Goal: Task Accomplishment & Management: Complete application form

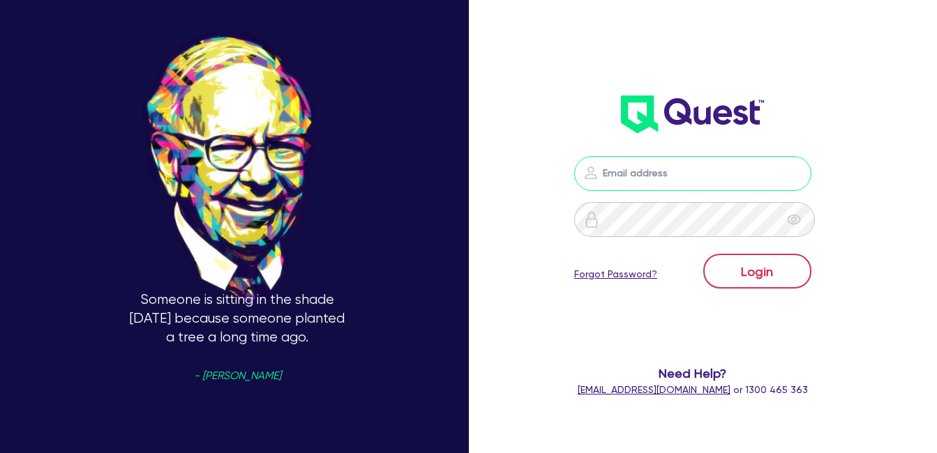
type input "[EMAIL_ADDRESS][DOMAIN_NAME]"
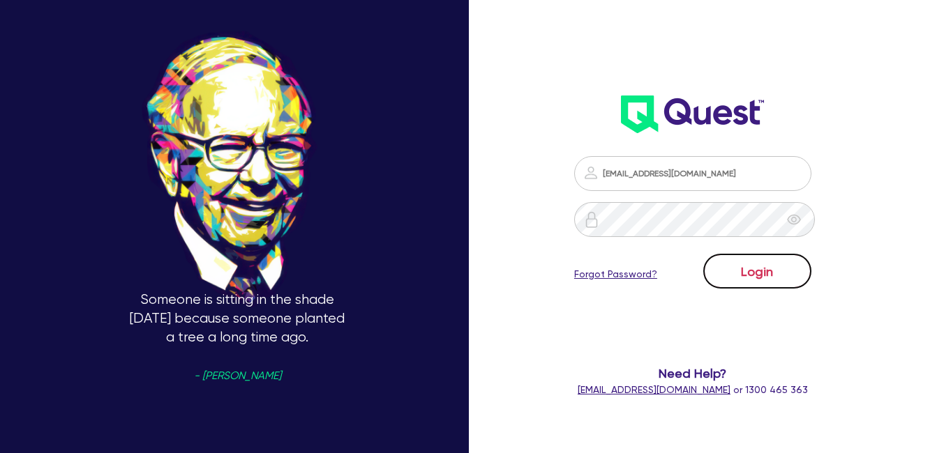
click at [780, 269] on button "Login" at bounding box center [757, 271] width 108 height 35
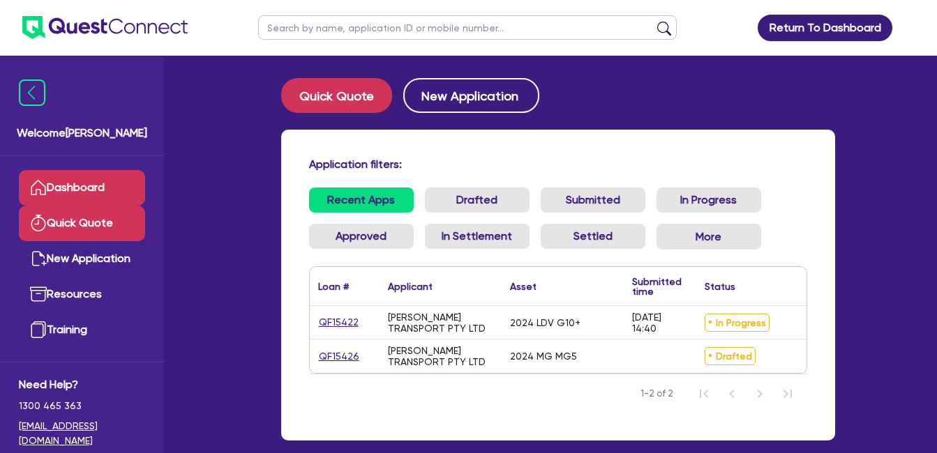
click at [77, 225] on link "Quick Quote" at bounding box center [82, 224] width 126 height 36
select select "Quest Finance - Own Book"
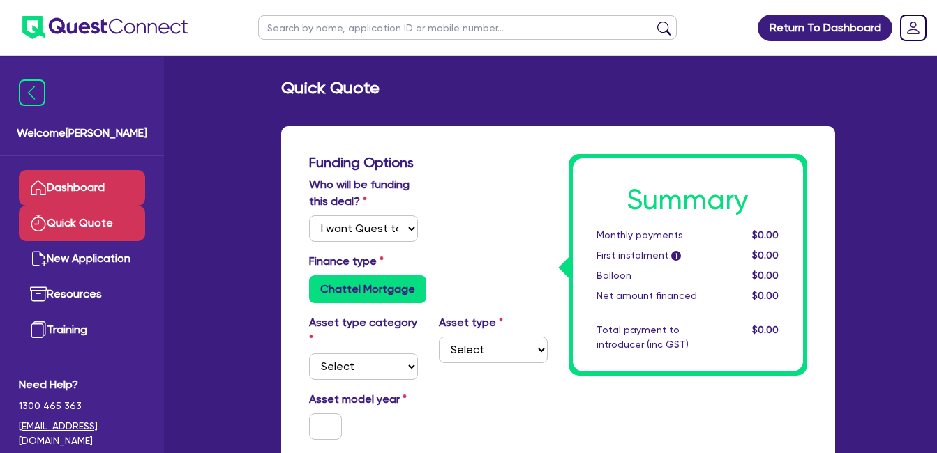
click at [68, 183] on link "Dashboard" at bounding box center [82, 188] width 126 height 36
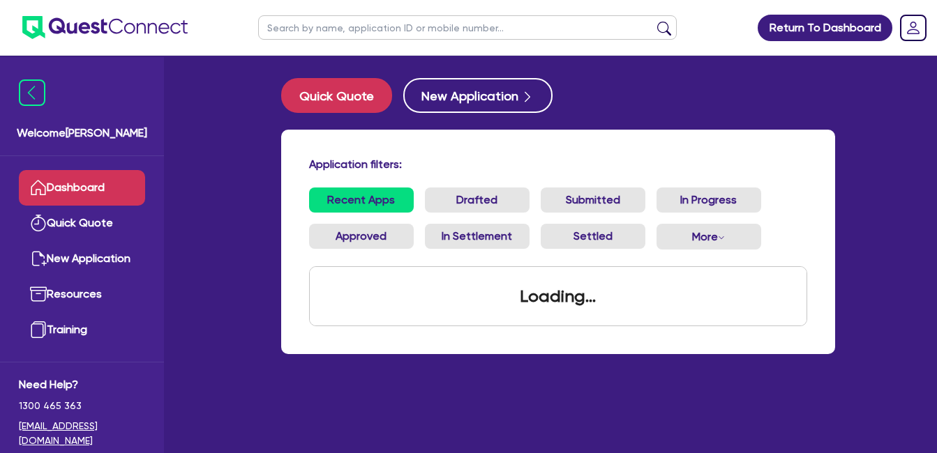
click at [432, 157] on div "Application filters: Recent Apps Drafted Submitted In Progress Approved In Sett…" at bounding box center [558, 242] width 554 height 225
drag, startPoint x: 245, startPoint y: 137, endPoint x: 296, endPoint y: 157, distance: 55.2
click at [296, 157] on div "Application filters: Recent Apps Drafted Submitted In Progress Approved In Sett…" at bounding box center [558, 242] width 554 height 225
click at [297, 159] on div "Application filters: Recent Apps Drafted Submitted In Progress Approved In Sett…" at bounding box center [558, 242] width 554 height 225
drag, startPoint x: 304, startPoint y: 157, endPoint x: 412, endPoint y: 165, distance: 108.4
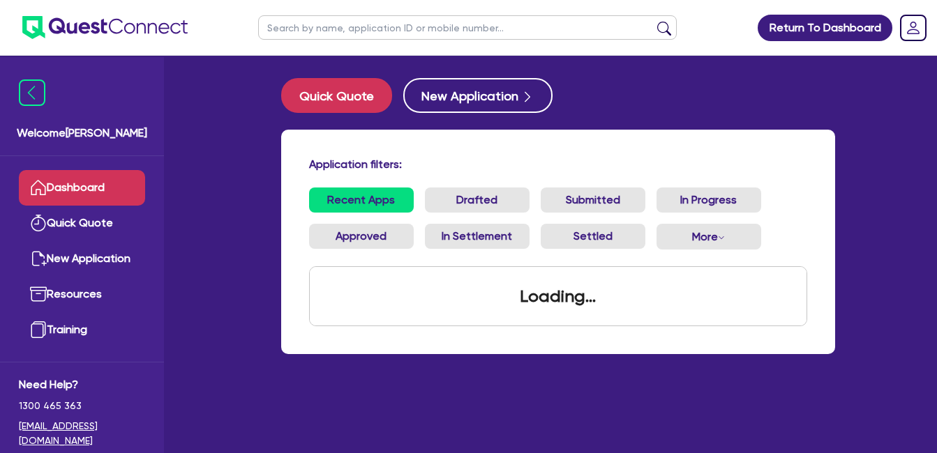
click at [412, 165] on div "Application filters: Recent Apps Drafted Submitted In Progress Approved In Sett…" at bounding box center [558, 242] width 554 height 225
drag, startPoint x: 412, startPoint y: 165, endPoint x: 400, endPoint y: 167, distance: 12.9
click at [400, 167] on h4 "Application filters:" at bounding box center [558, 164] width 498 height 13
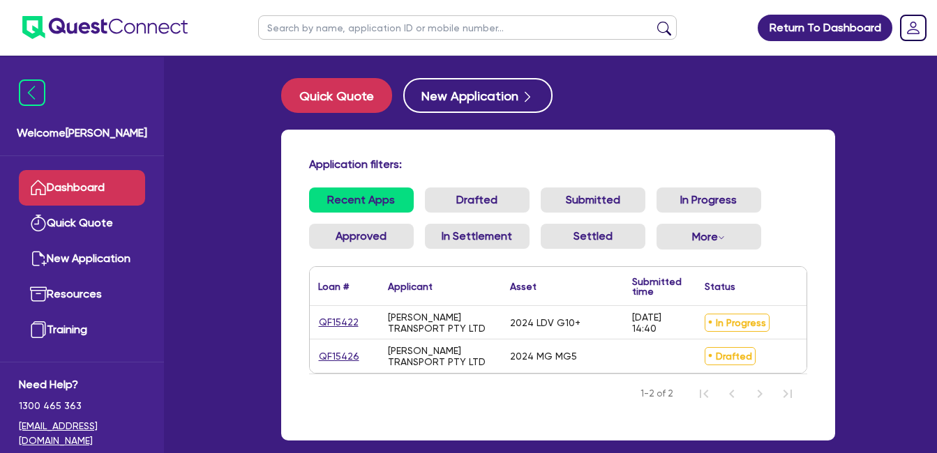
drag, startPoint x: 402, startPoint y: 162, endPoint x: 280, endPoint y: 167, distance: 122.8
click at [280, 167] on div "Application filters: Recent Apps Drafted Submitted In Progress Approved In Sett…" at bounding box center [558, 294] width 575 height 328
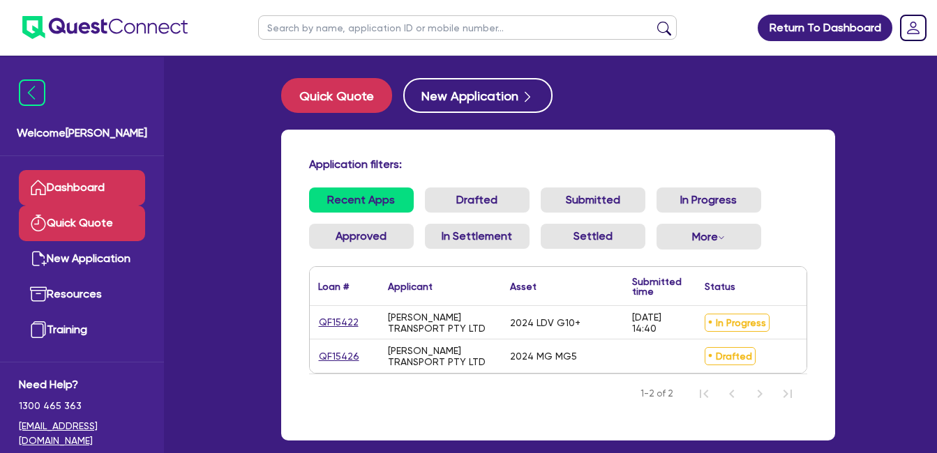
click at [64, 218] on link "Quick Quote" at bounding box center [82, 224] width 126 height 36
select select "Quest Finance - Own Book"
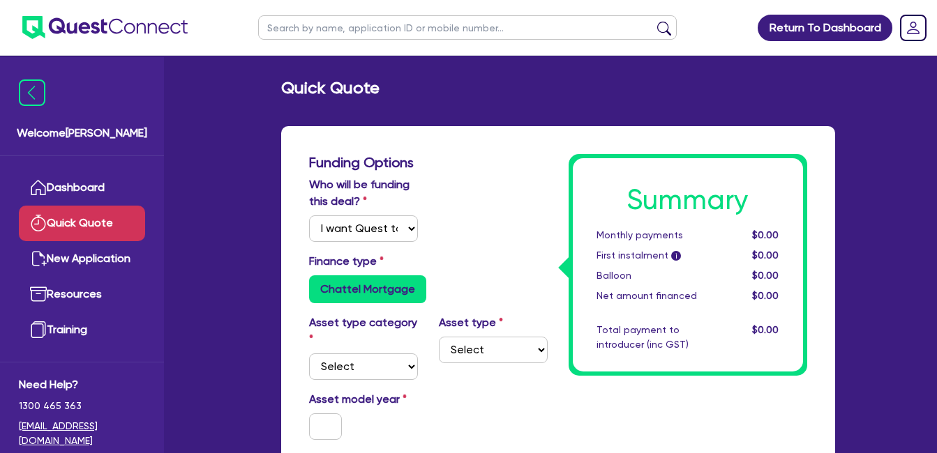
click at [95, 220] on link "Quick Quote" at bounding box center [82, 224] width 126 height 36
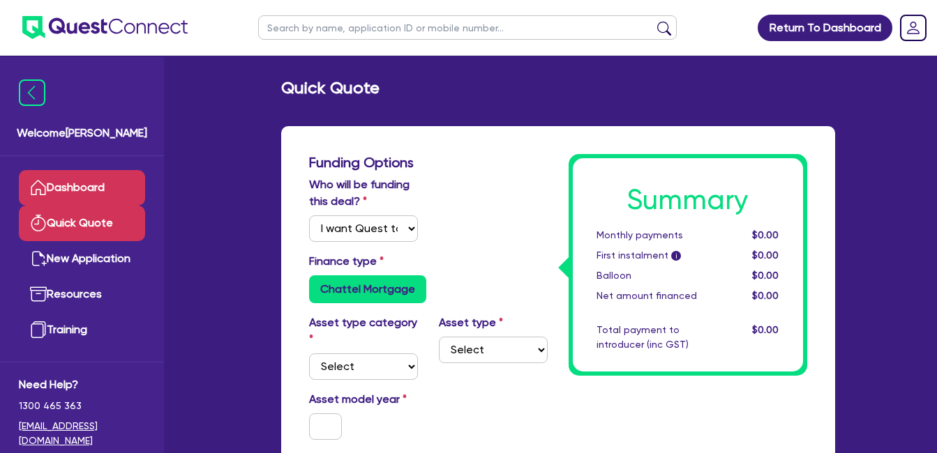
click at [67, 187] on link "Dashboard" at bounding box center [82, 188] width 126 height 36
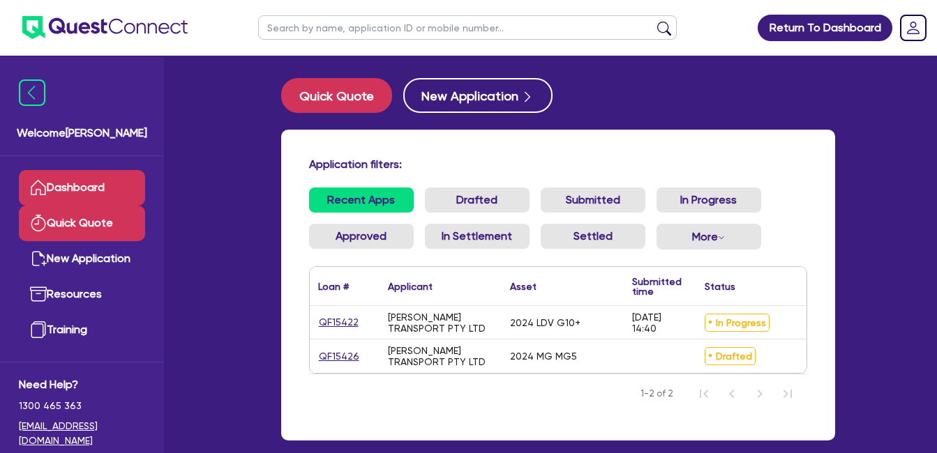
click at [61, 227] on link "Quick Quote" at bounding box center [82, 224] width 126 height 36
select select "Quest Finance - Own Book"
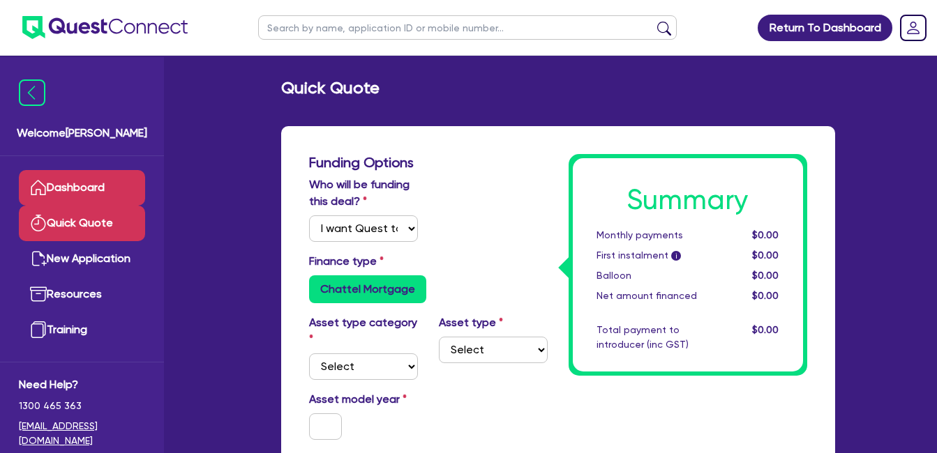
click at [81, 190] on link "Dashboard" at bounding box center [82, 188] width 126 height 36
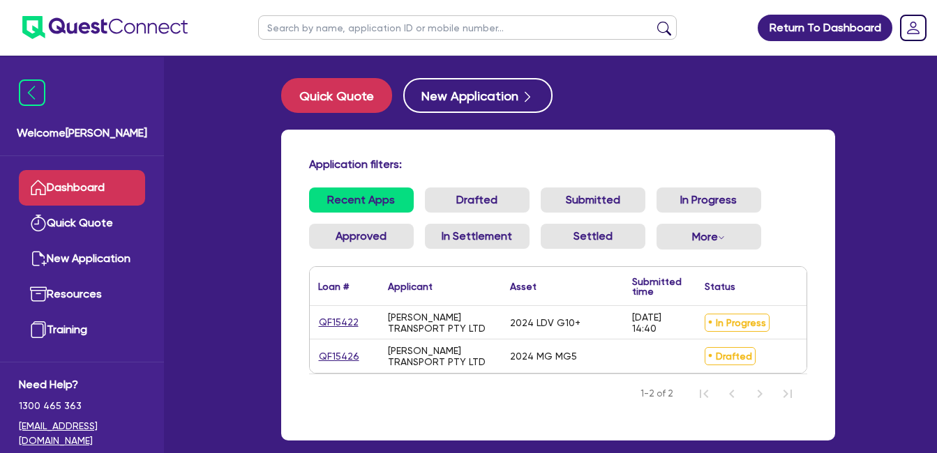
scroll to position [83, 0]
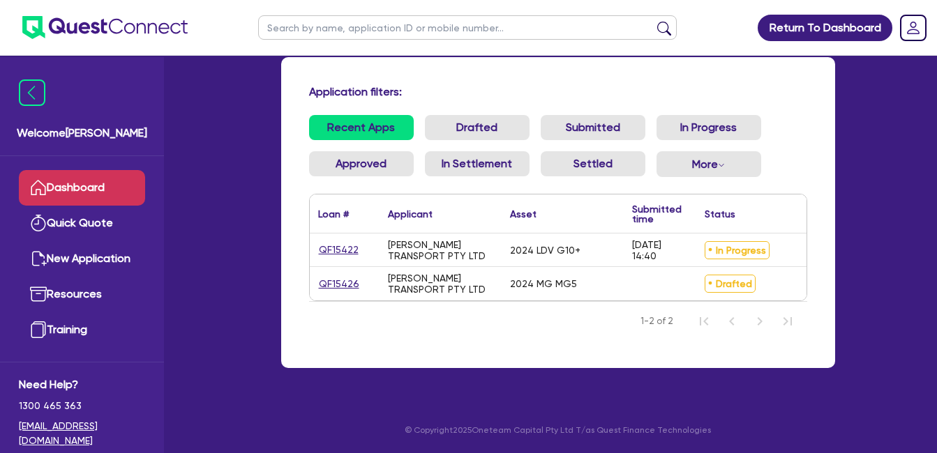
click at [874, 221] on div "Return To Dashboard Edit Profile Logout Welcome Farhan Dashboard Quick Quote Ne…" at bounding box center [468, 190] width 937 height 526
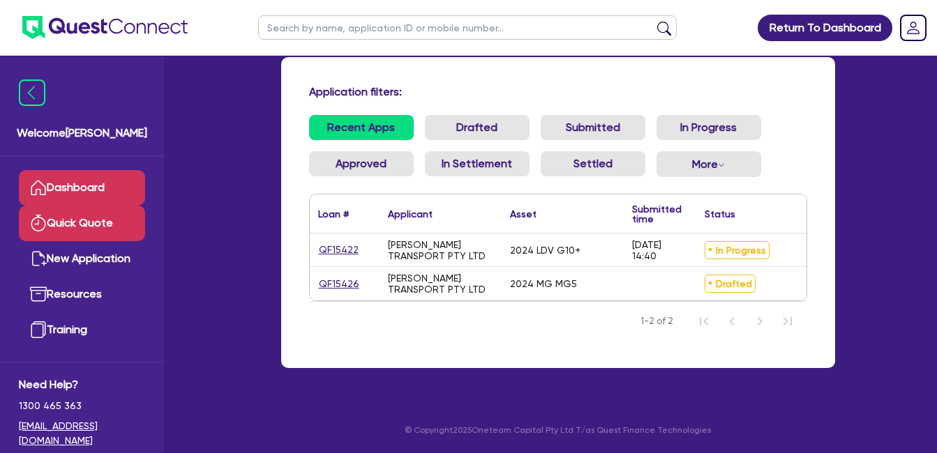
click at [84, 225] on link "Quick Quote" at bounding box center [82, 224] width 126 height 36
select select "Quest Finance - Own Book"
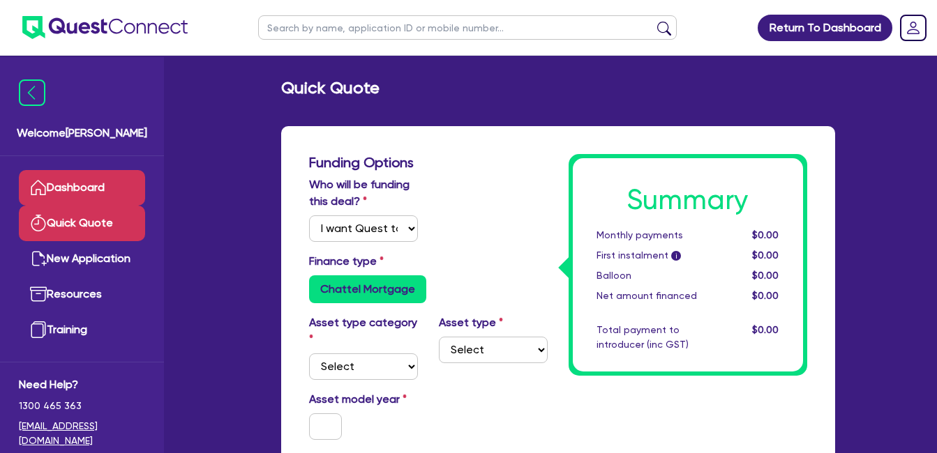
click at [82, 181] on link "Dashboard" at bounding box center [82, 188] width 126 height 36
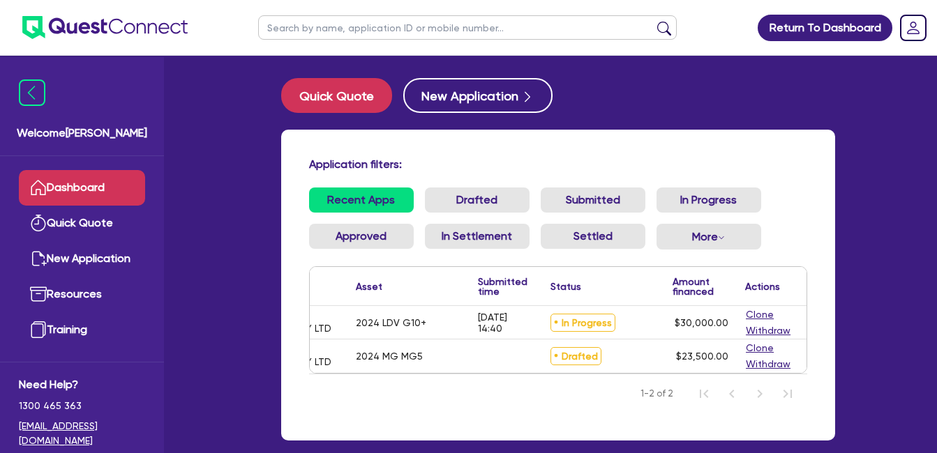
scroll to position [0, 66]
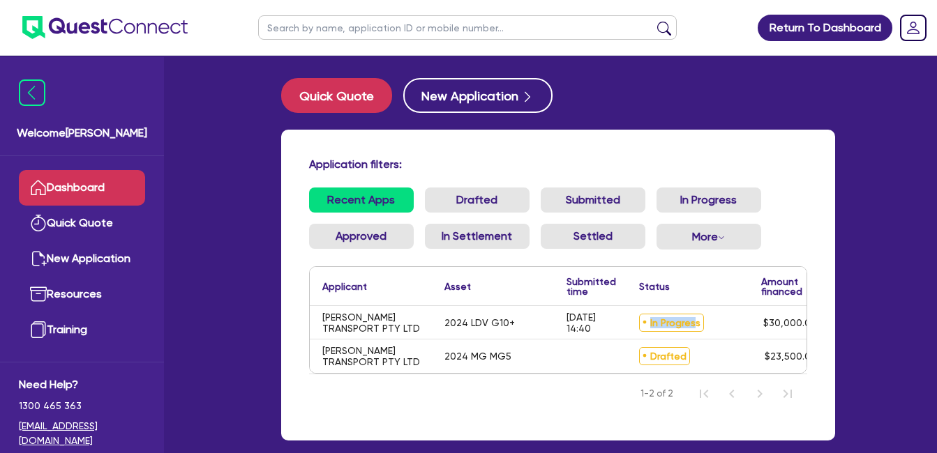
drag, startPoint x: 693, startPoint y: 325, endPoint x: 630, endPoint y: 328, distance: 62.8
click at [630, 328] on div "In Progress" at bounding box center [691, 322] width 122 height 33
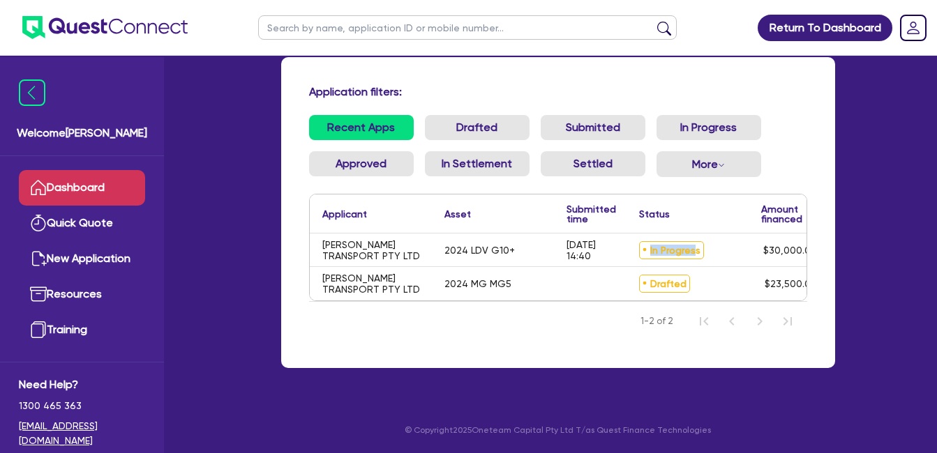
scroll to position [0, 0]
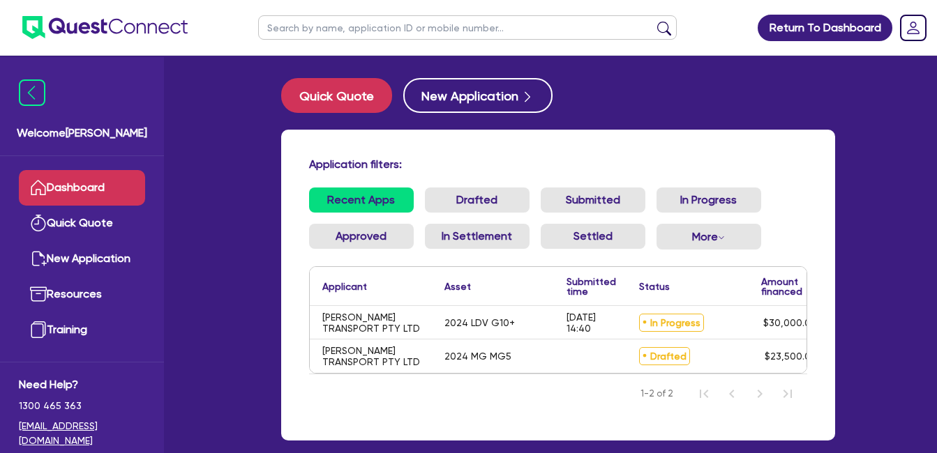
click at [901, 170] on div "Return To Dashboard Edit Profile Logout Welcome Farhan Dashboard Quick Quote Ne…" at bounding box center [468, 263] width 937 height 526
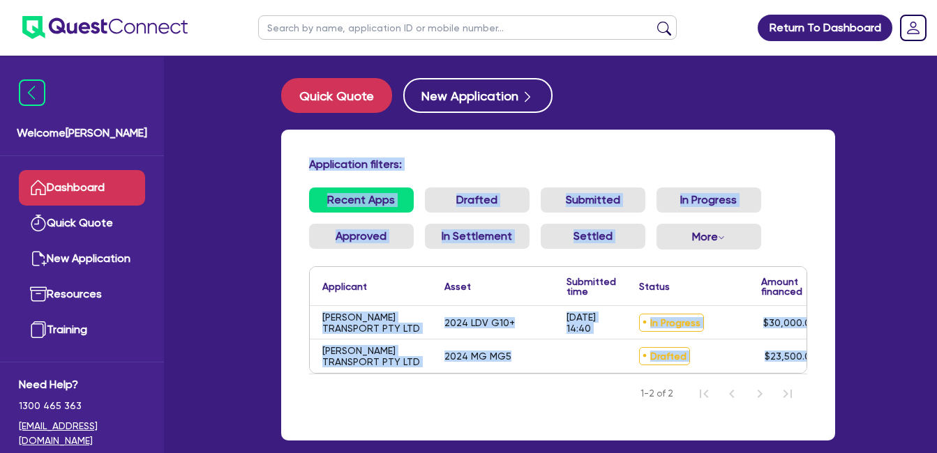
drag, startPoint x: 303, startPoint y: 164, endPoint x: 826, endPoint y: 364, distance: 560.7
click at [826, 364] on div "Application filters: Recent Apps Drafted Submitted In Progress Approved In Sett…" at bounding box center [558, 285] width 554 height 311
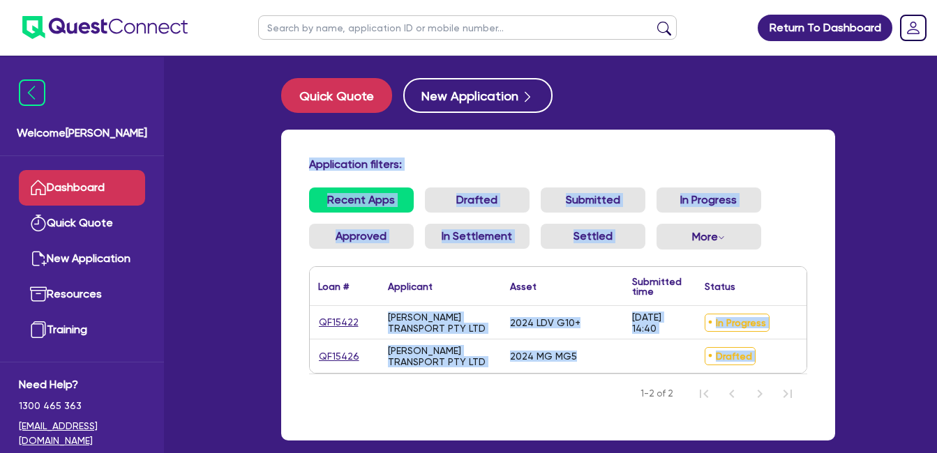
click at [788, 167] on h4 "Application filters:" at bounding box center [558, 164] width 498 height 13
